Goal: Obtain resource: Obtain resource

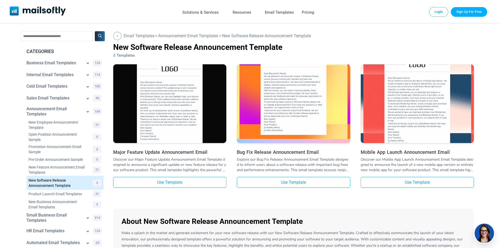
click at [285, 94] on img at bounding box center [293, 95] width 113 height 88
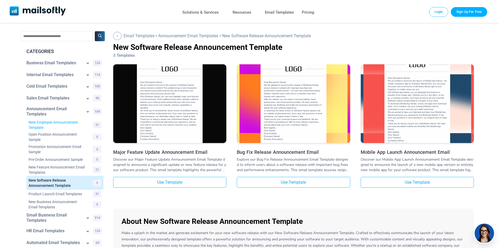
click at [33, 127] on link "New Employee Announcement Template" at bounding box center [58, 125] width 58 height 10
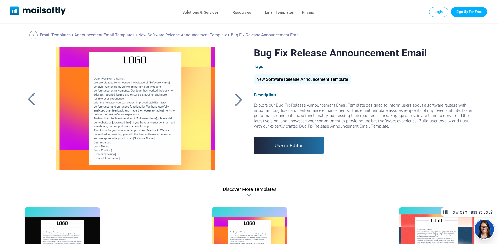
click at [269, 141] on link "Use in Editor" at bounding box center [289, 145] width 71 height 17
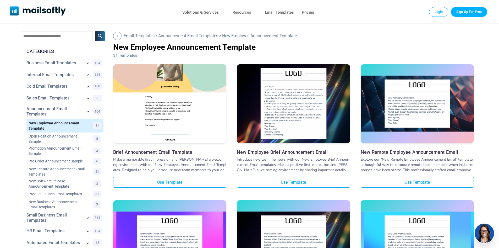
click at [176, 105] on img at bounding box center [169, 90] width 113 height 135
